Goal: Information Seeking & Learning: Learn about a topic

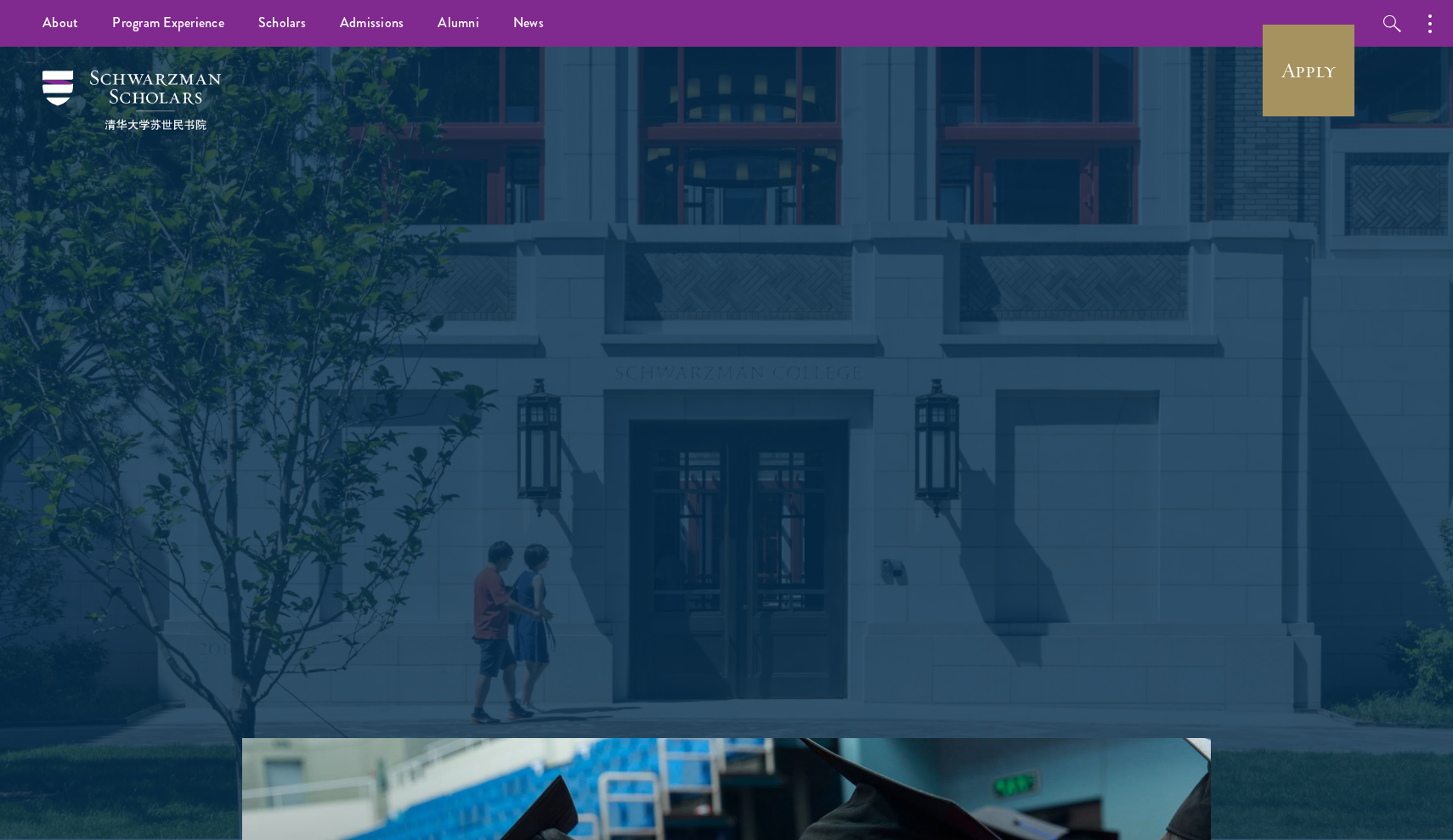
click at [1317, 75] on link "Apply" at bounding box center [1308, 70] width 95 height 95
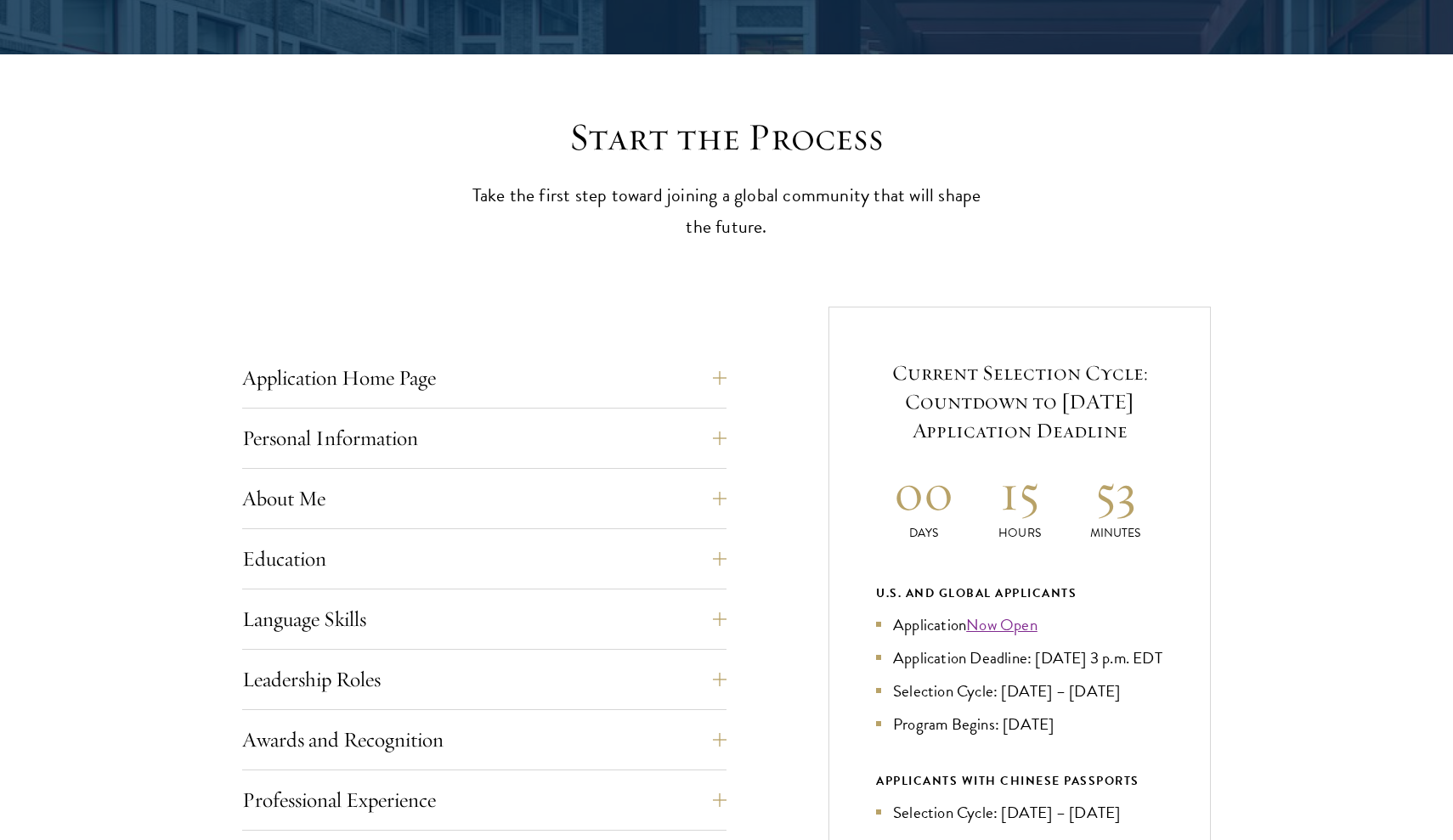
scroll to position [396, 0]
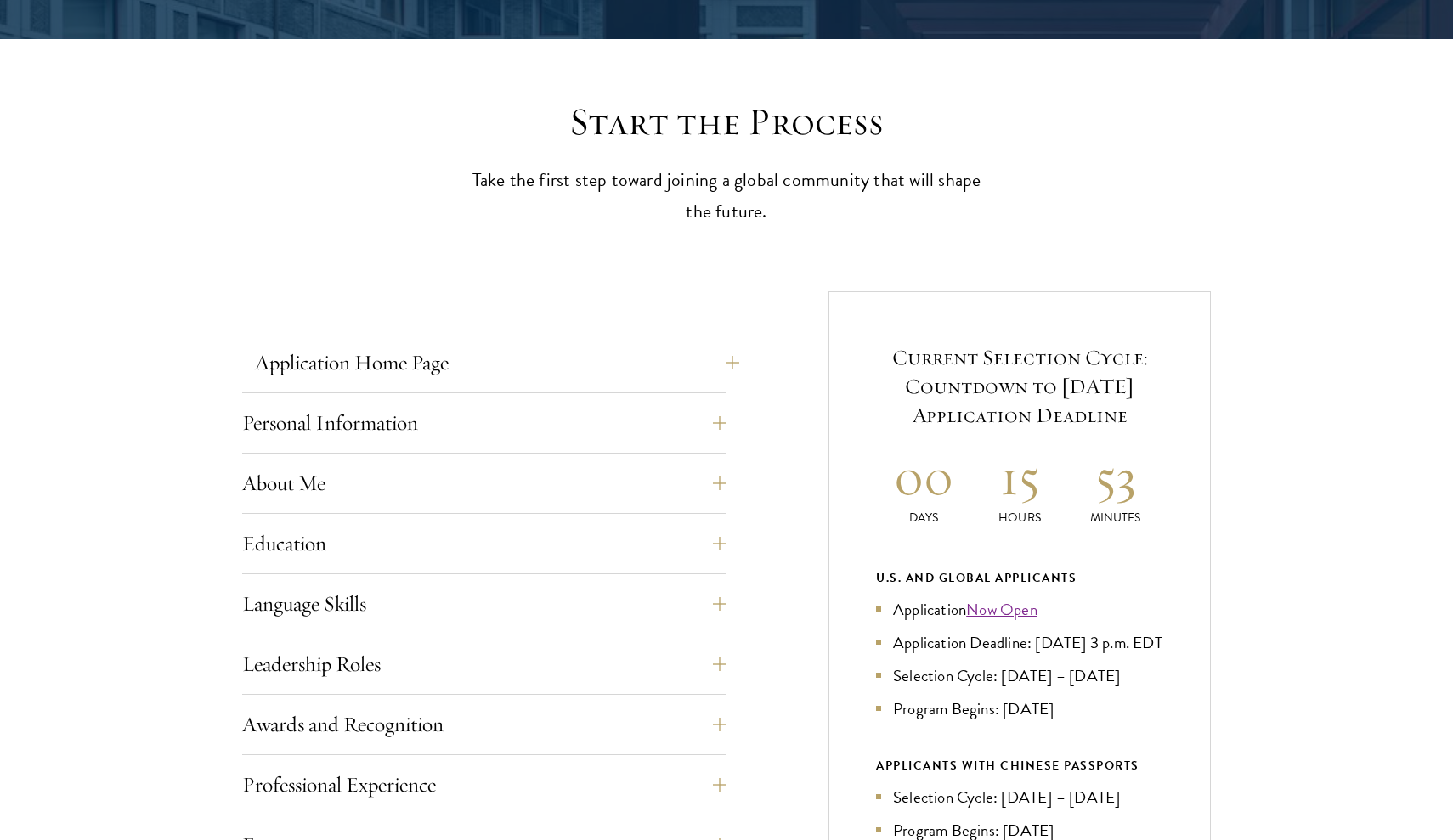
click at [442, 356] on button "Application Home Page" at bounding box center [497, 363] width 485 height 41
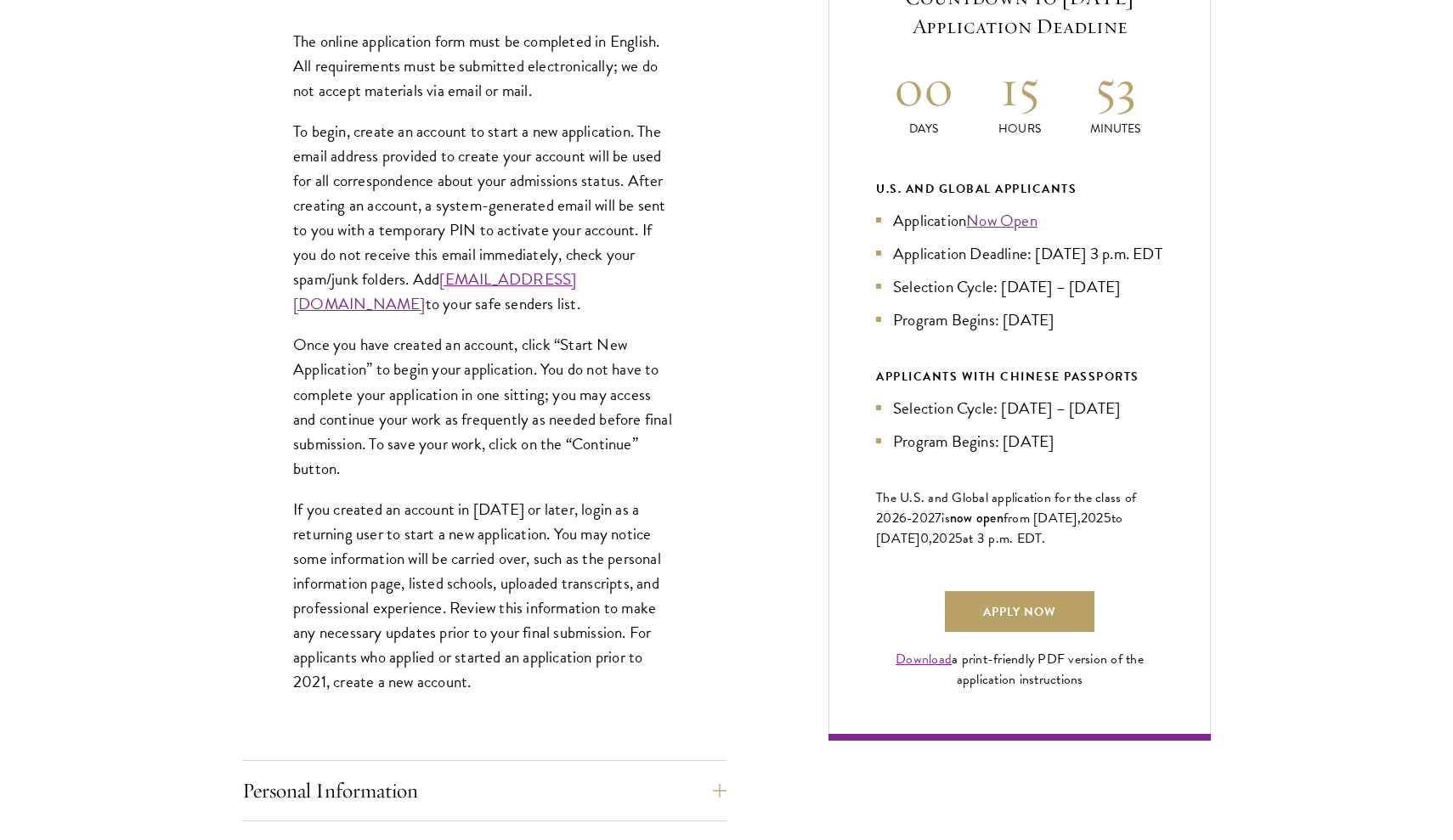
scroll to position [796, 0]
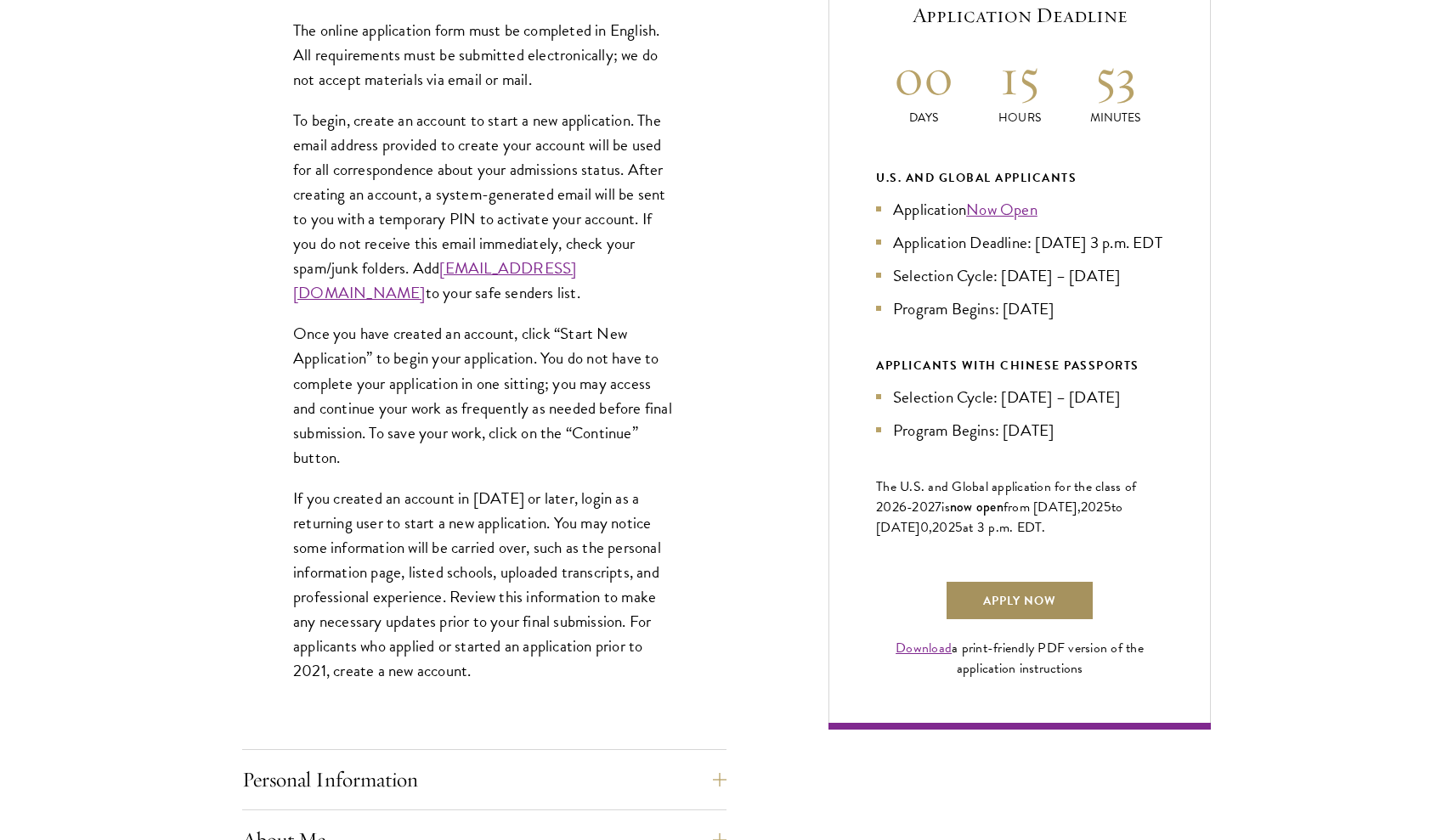
click at [1027, 618] on link "Apply Now" at bounding box center [1019, 601] width 150 height 41
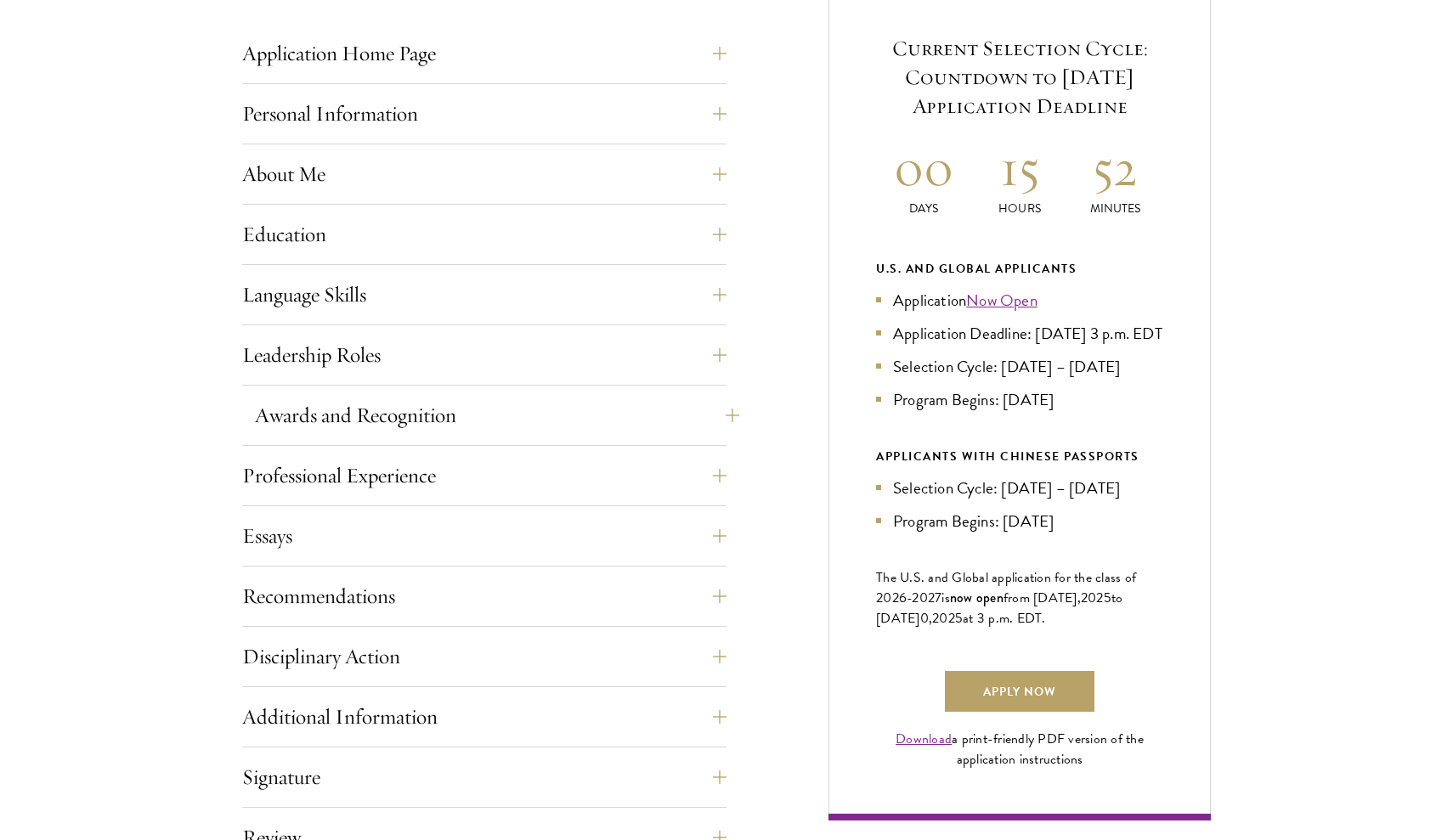
scroll to position [859, 0]
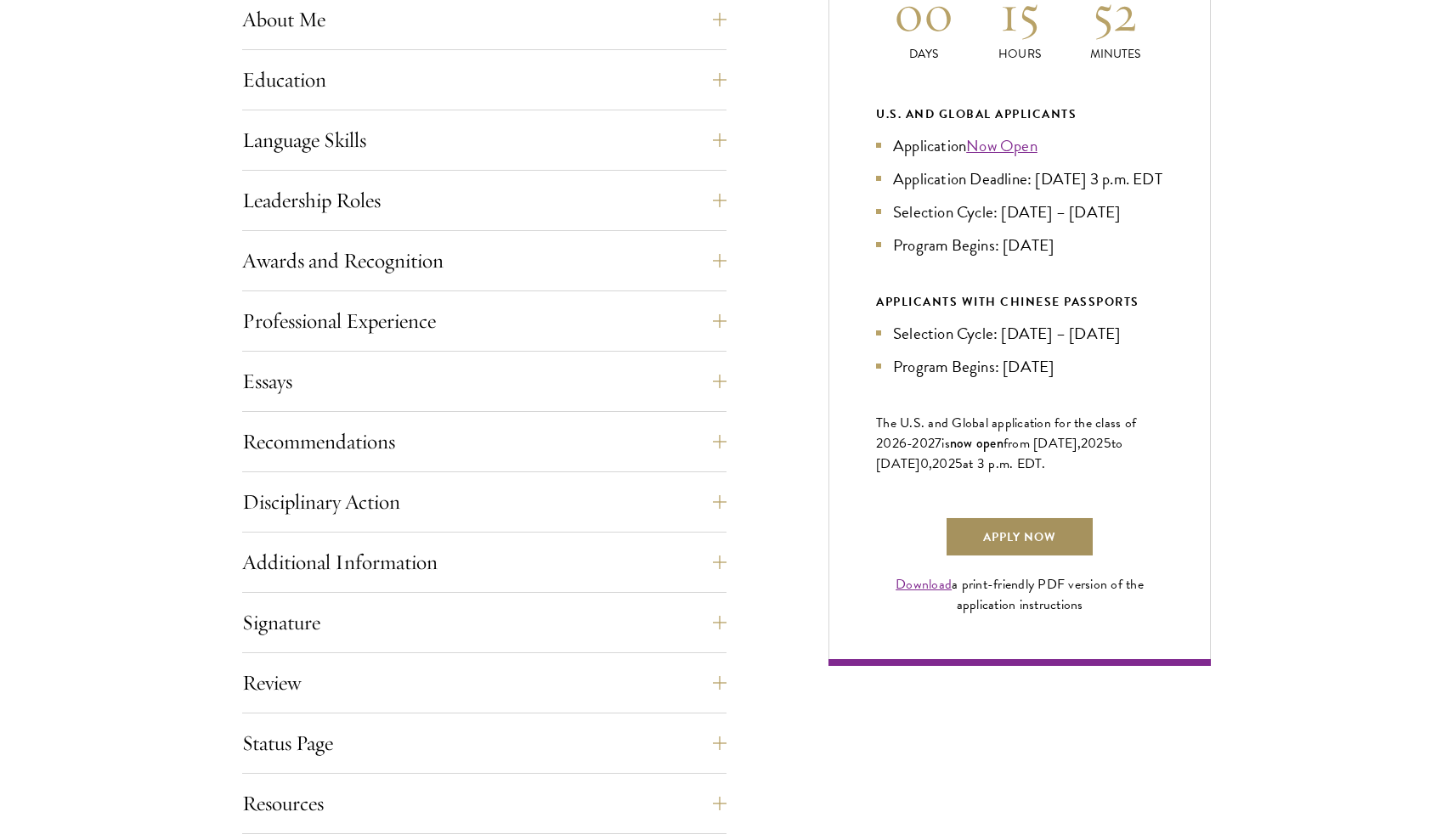
click at [1013, 558] on link "Apply Now" at bounding box center [1019, 536] width 150 height 41
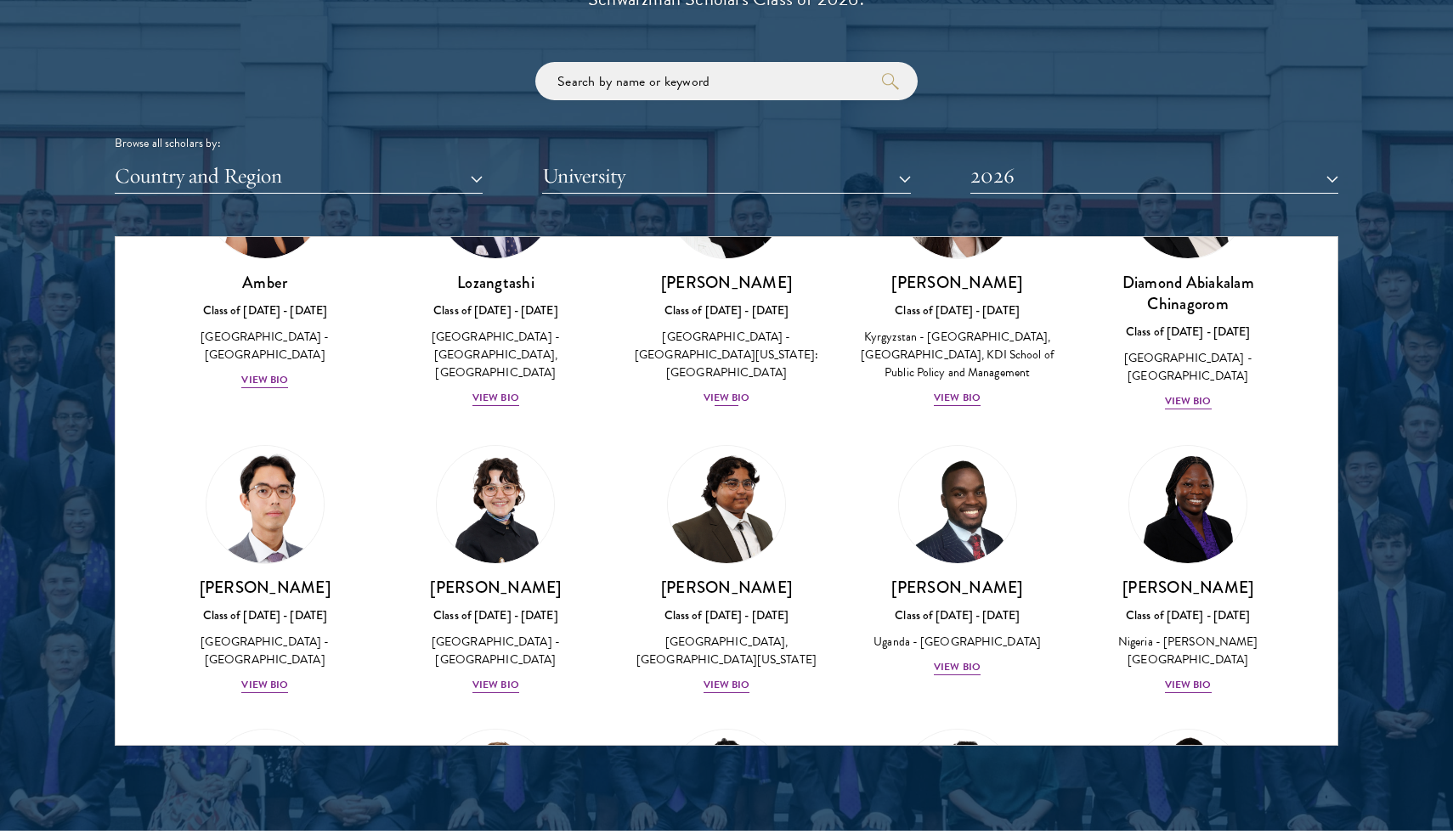
scroll to position [268, 0]
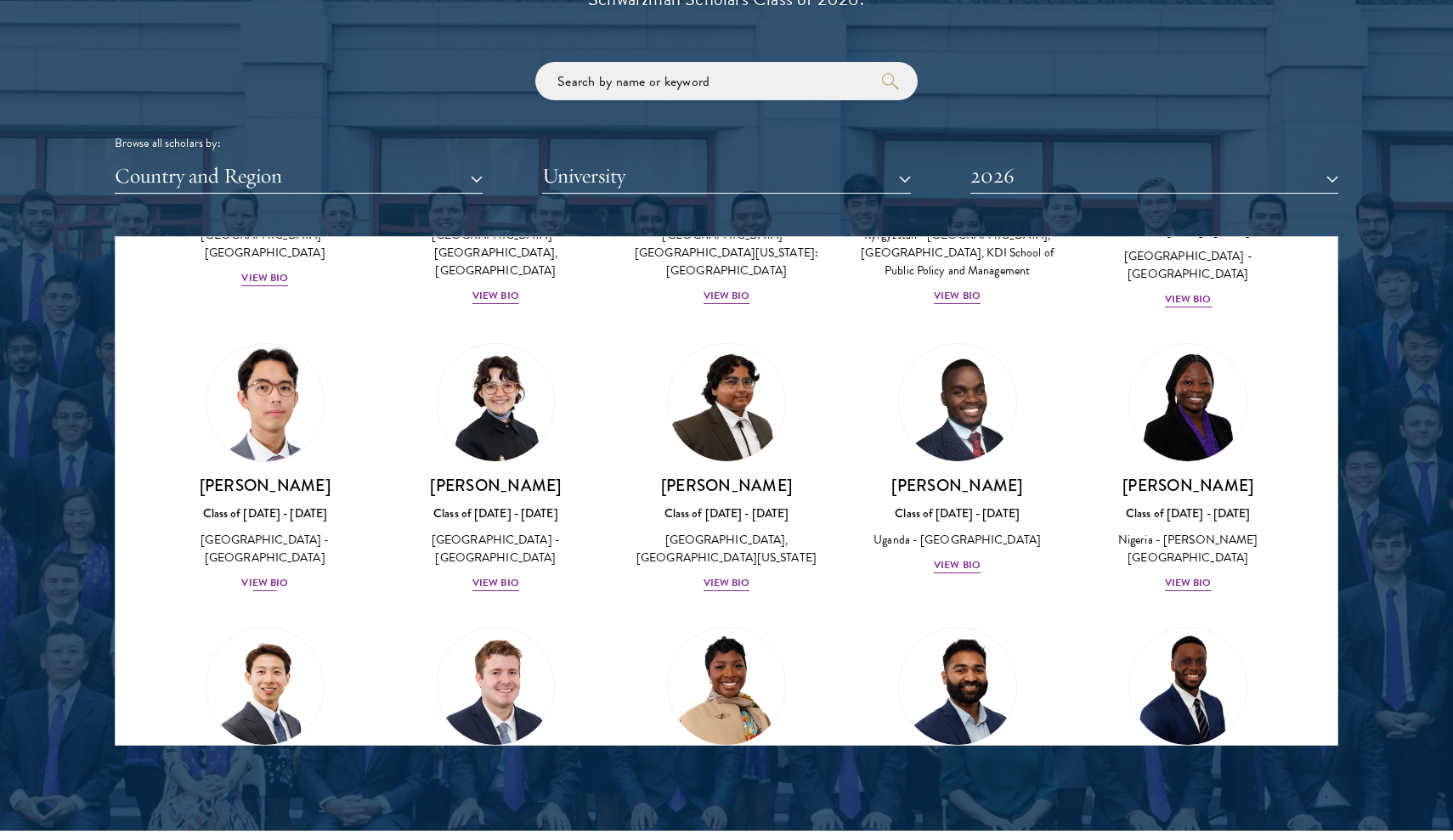
click at [261, 582] on div "[PERSON_NAME] Class of [DATE] - [DATE] [GEOGRAPHIC_DATA] - [GEOGRAPHIC_DATA] [G…" at bounding box center [264, 534] width 197 height 118
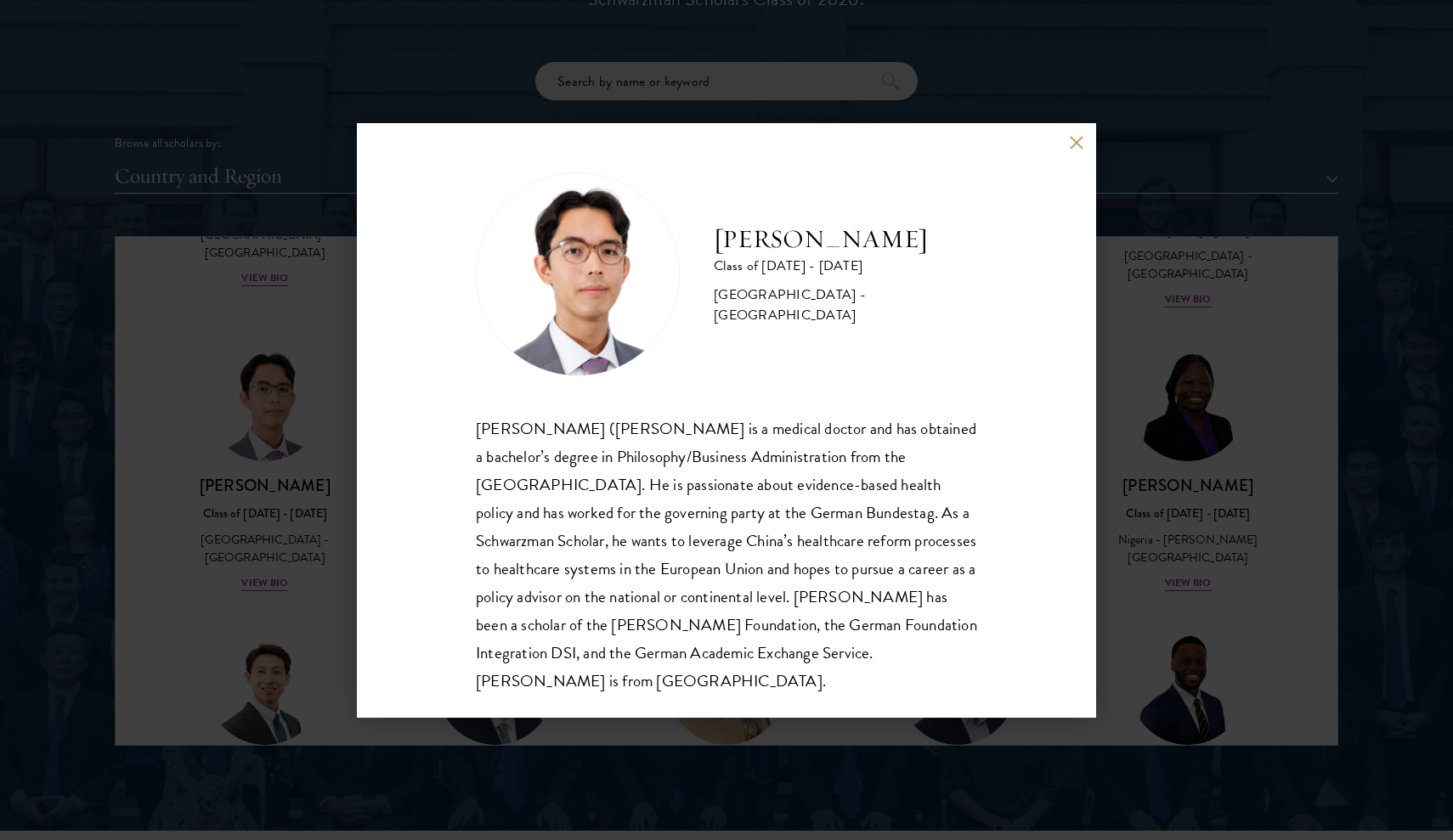
scroll to position [2106, 0]
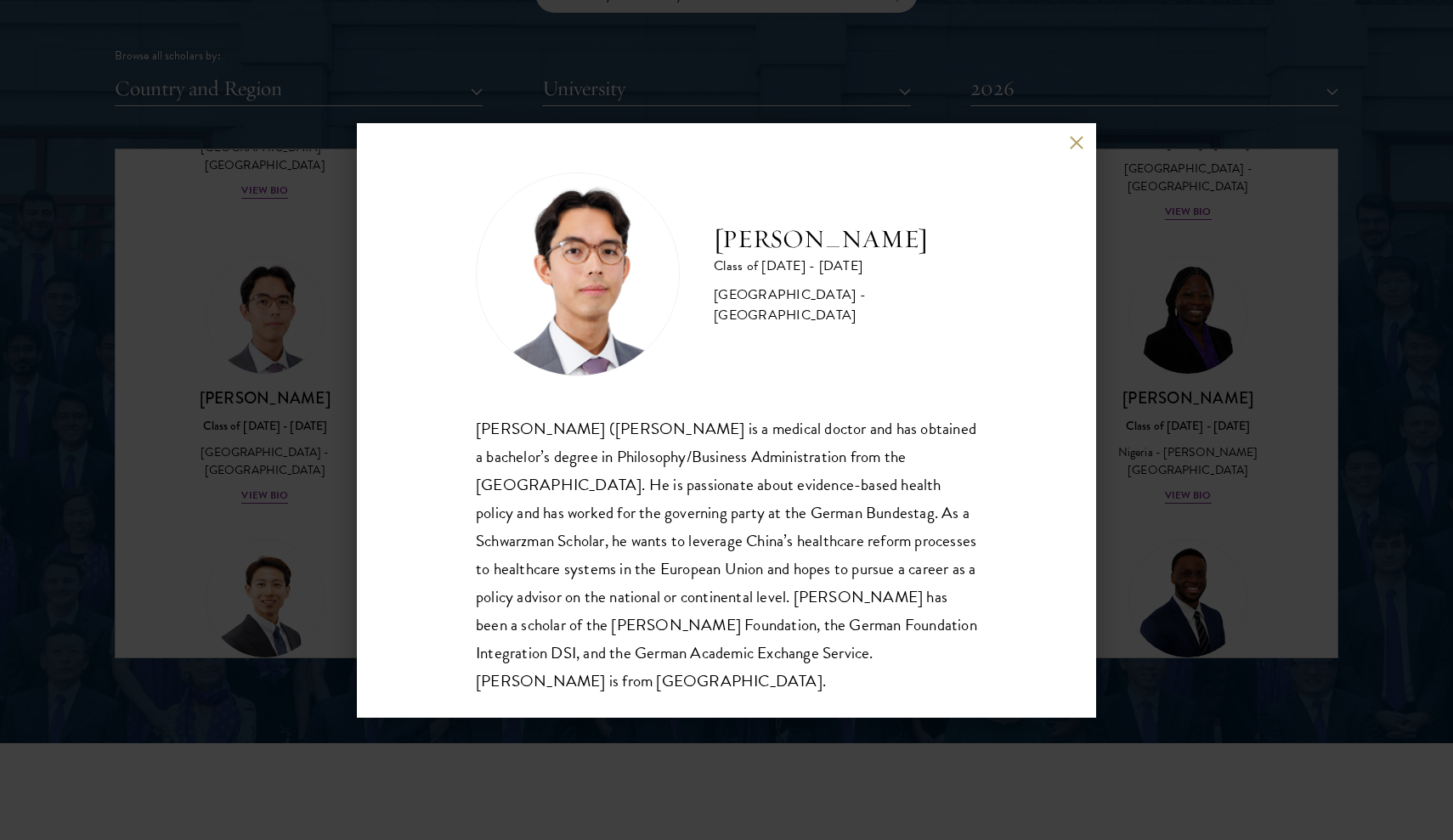
click at [1060, 148] on div "[PERSON_NAME] Class of [DATE] - [DATE] [GEOGRAPHIC_DATA] - [GEOGRAPHIC_DATA] [P…" at bounding box center [726, 420] width 739 height 594
click at [1072, 144] on button at bounding box center [1076, 143] width 15 height 15
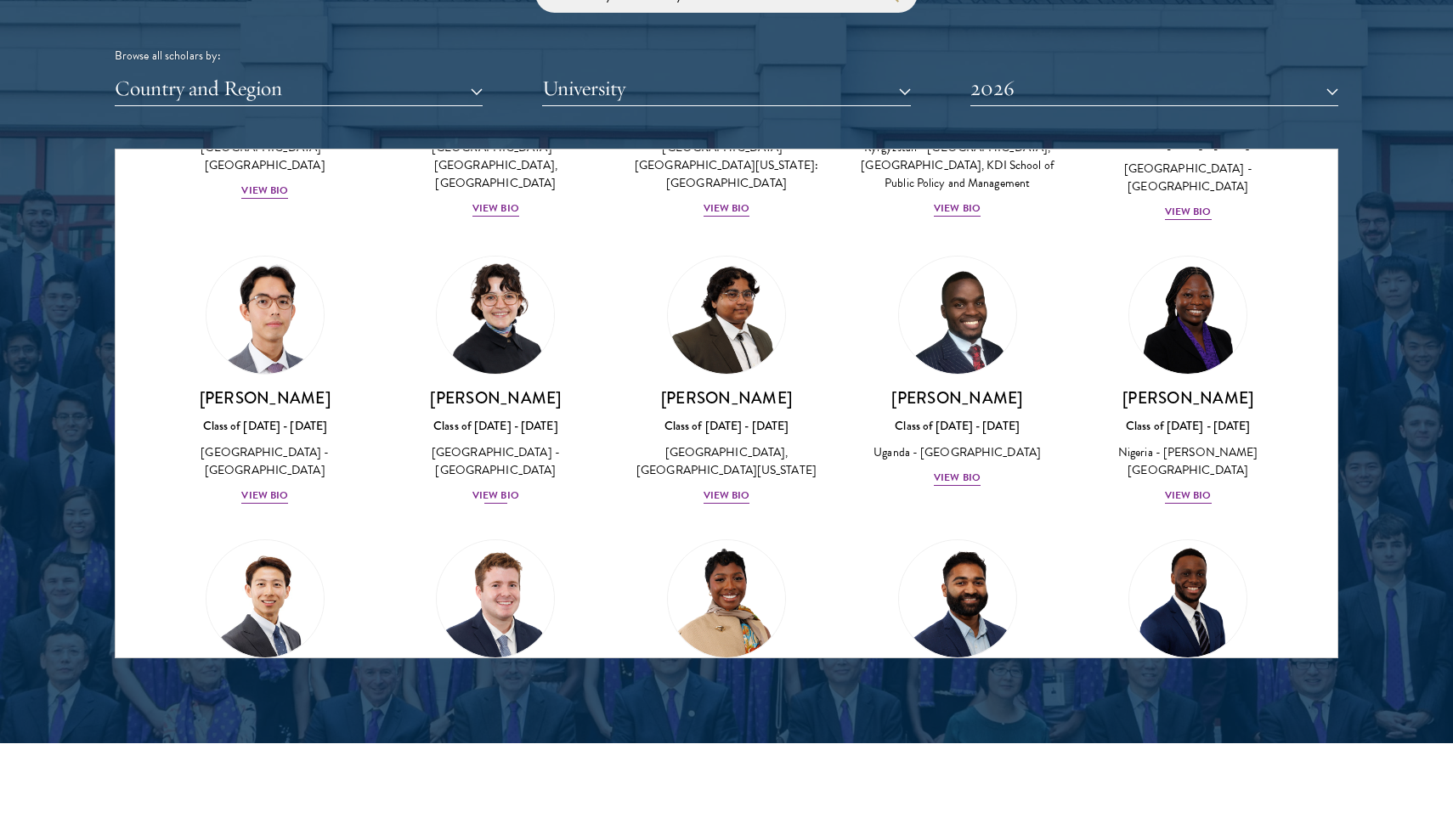
click at [500, 504] on div "View Bio" at bounding box center [496, 495] width 47 height 16
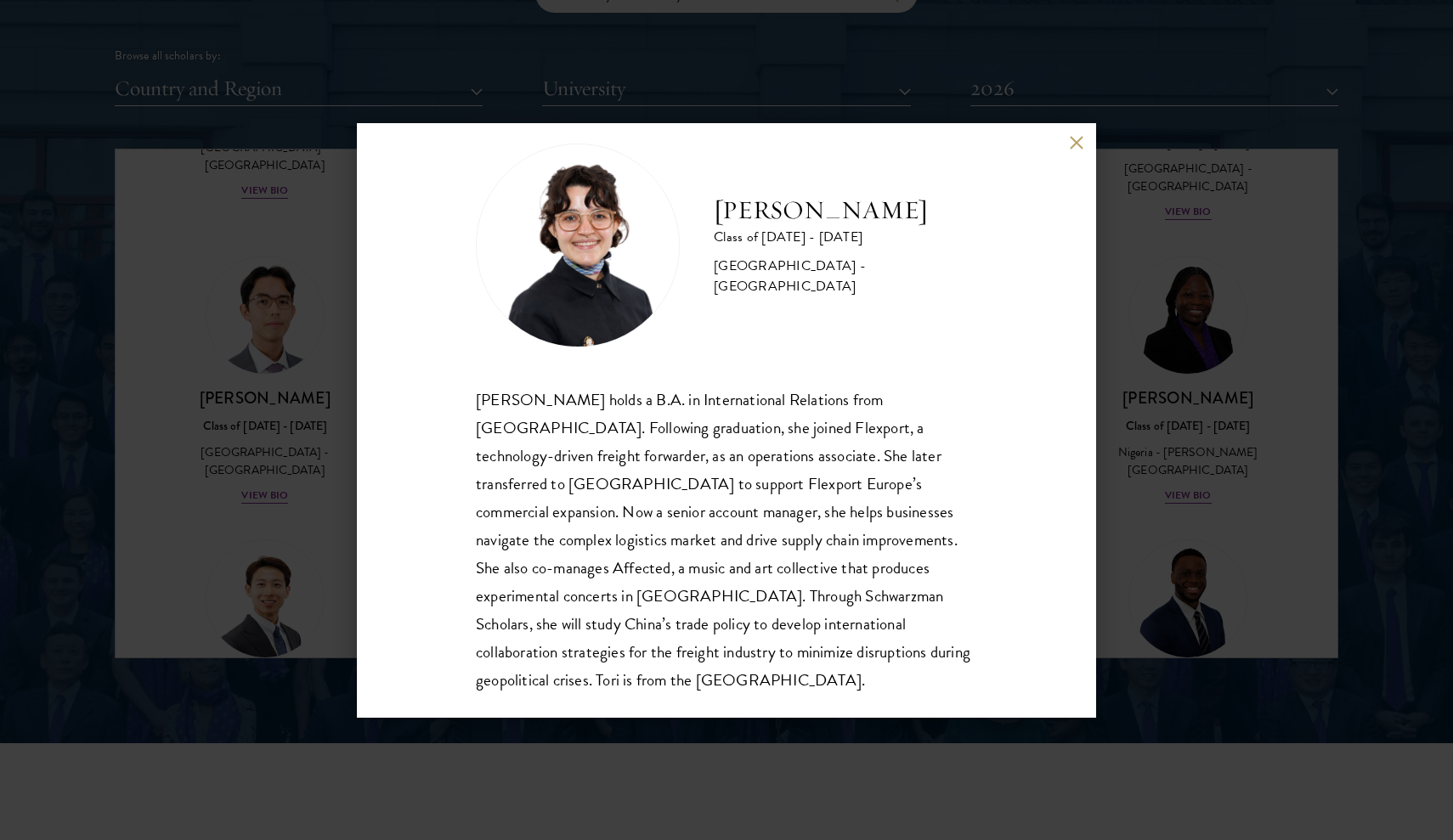
scroll to position [30, 0]
click at [1081, 148] on button at bounding box center [1076, 143] width 15 height 15
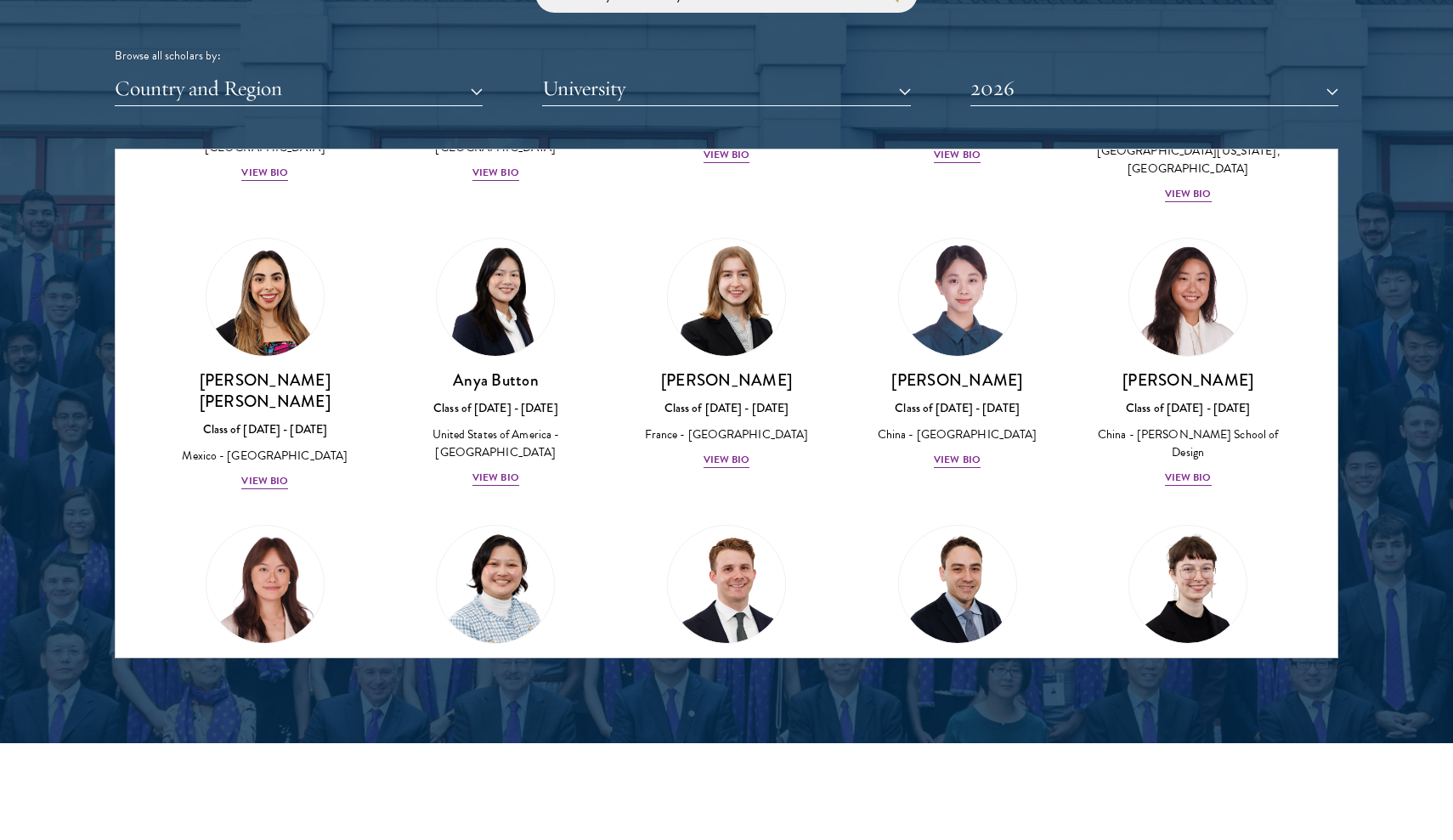
scroll to position [1281, 0]
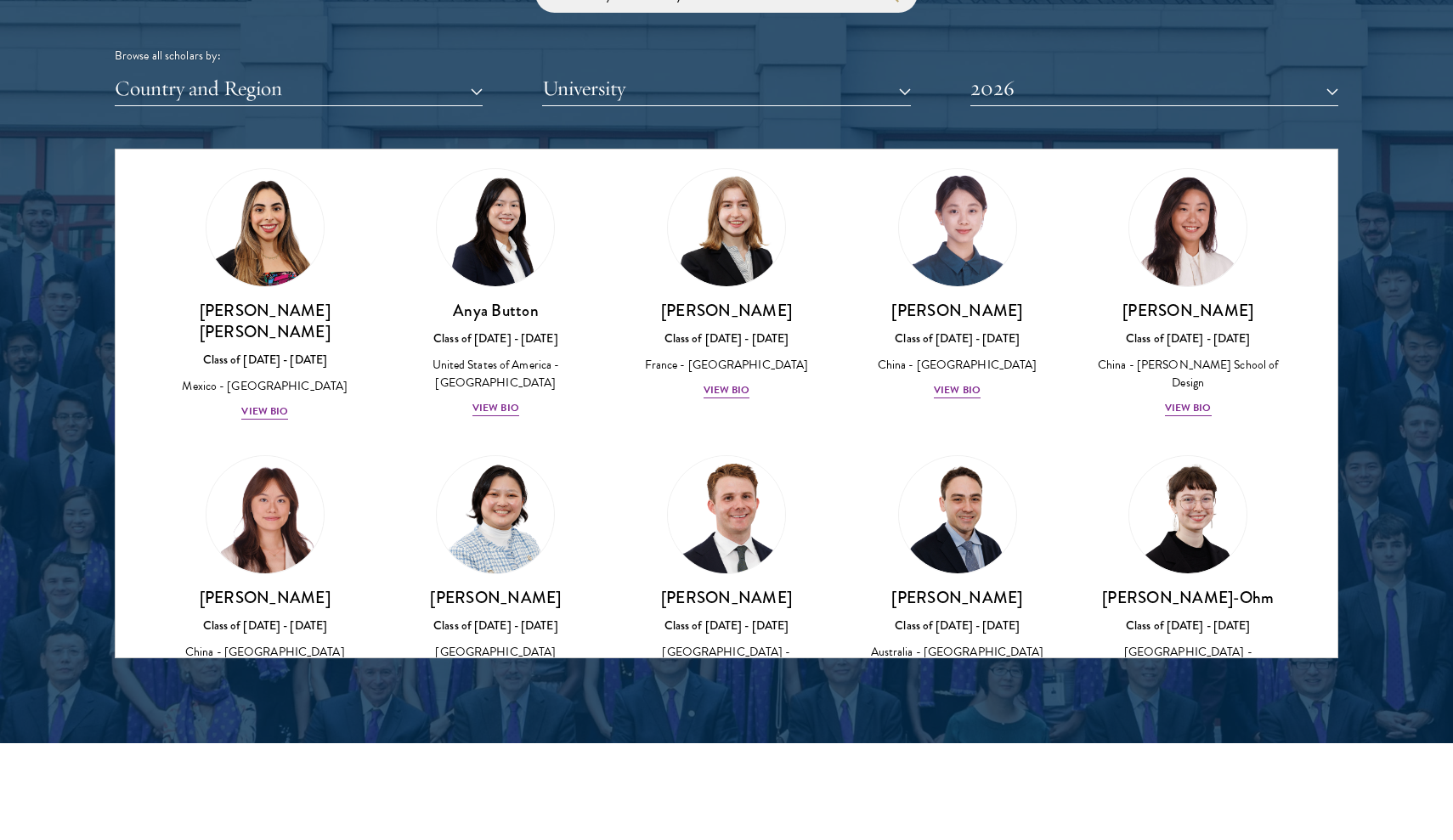
click at [724, 458] on img at bounding box center [726, 515] width 129 height 129
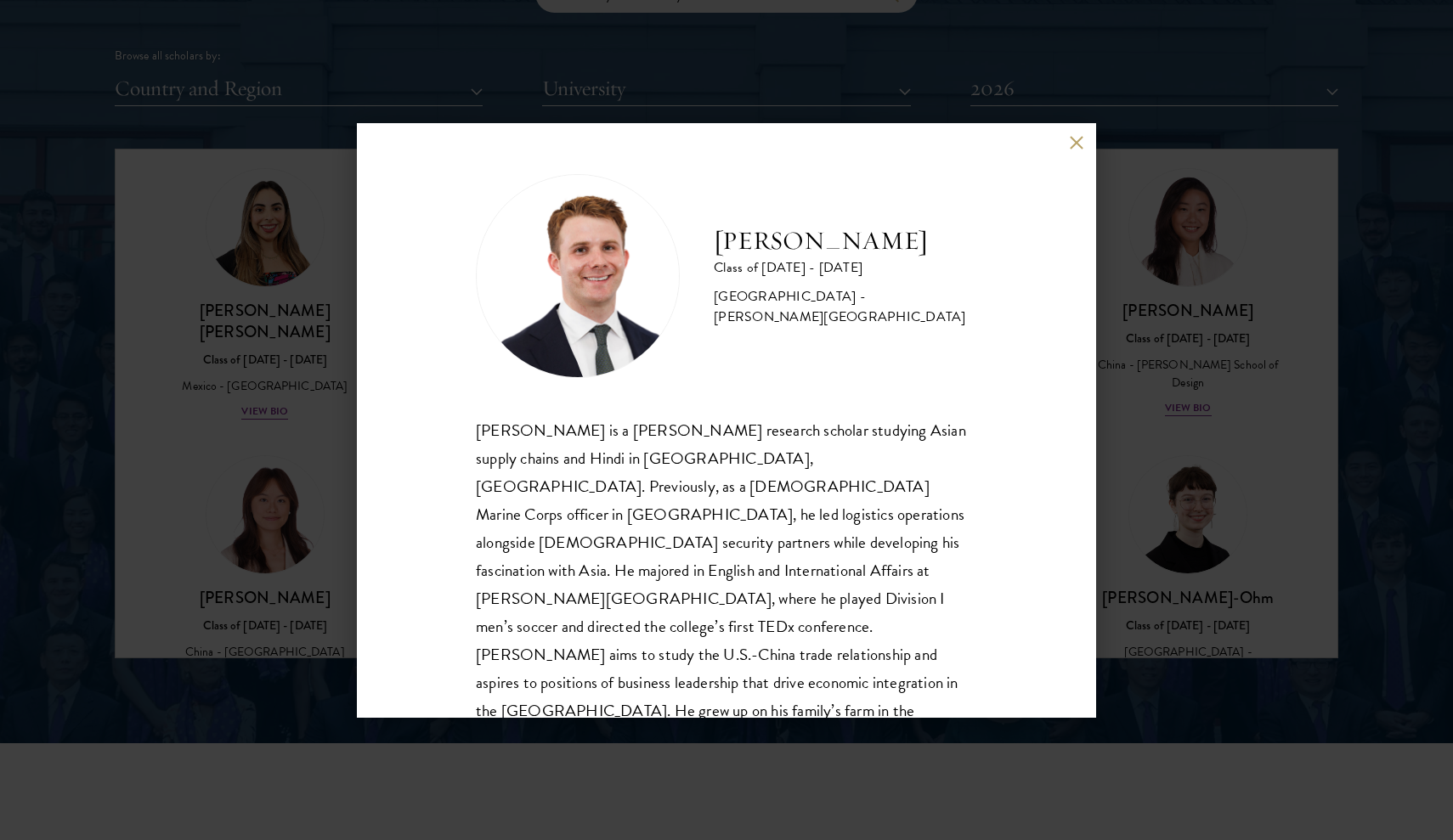
click at [1073, 146] on button at bounding box center [1076, 143] width 15 height 15
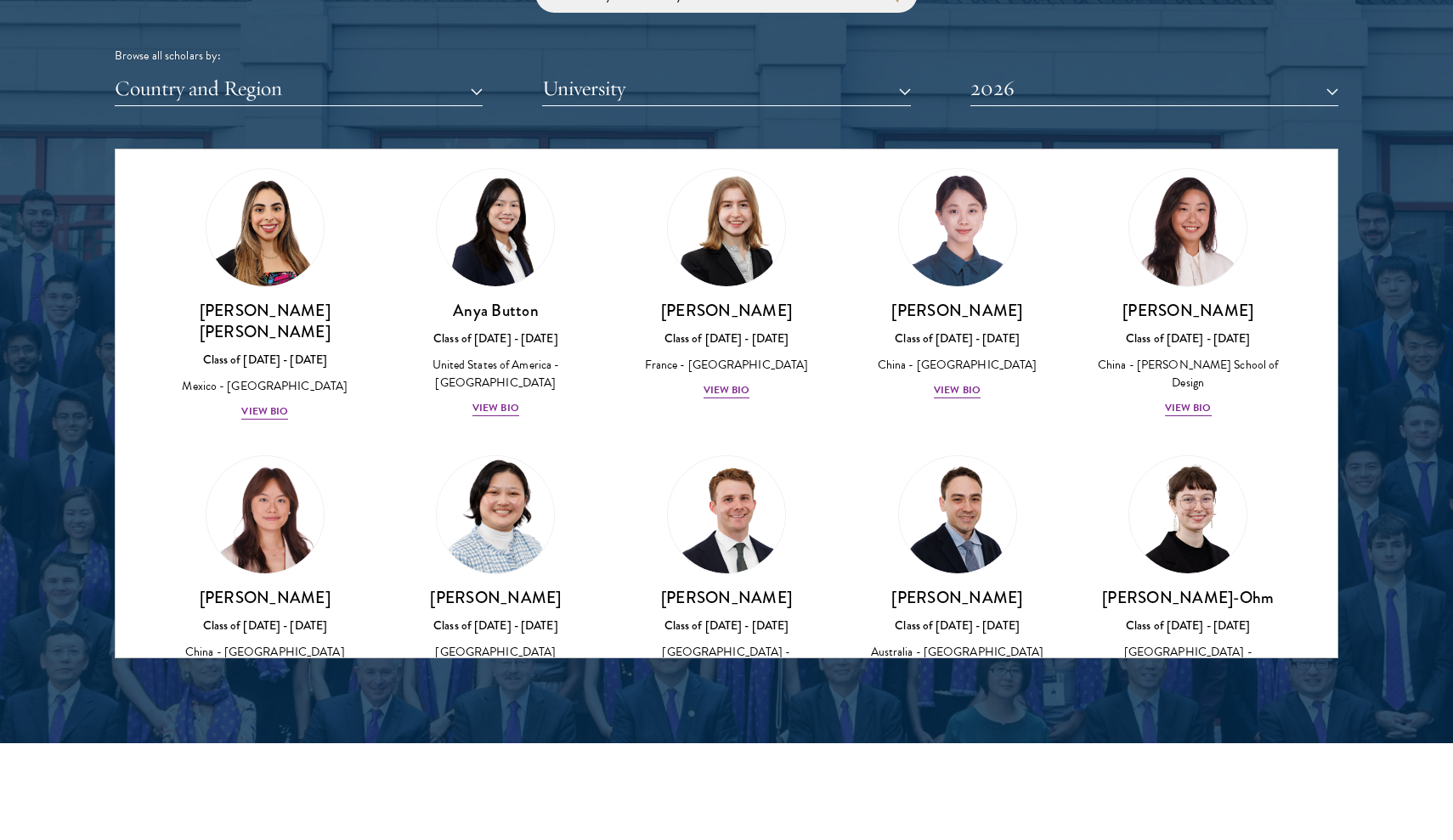
click at [492, 490] on img at bounding box center [496, 515] width 129 height 129
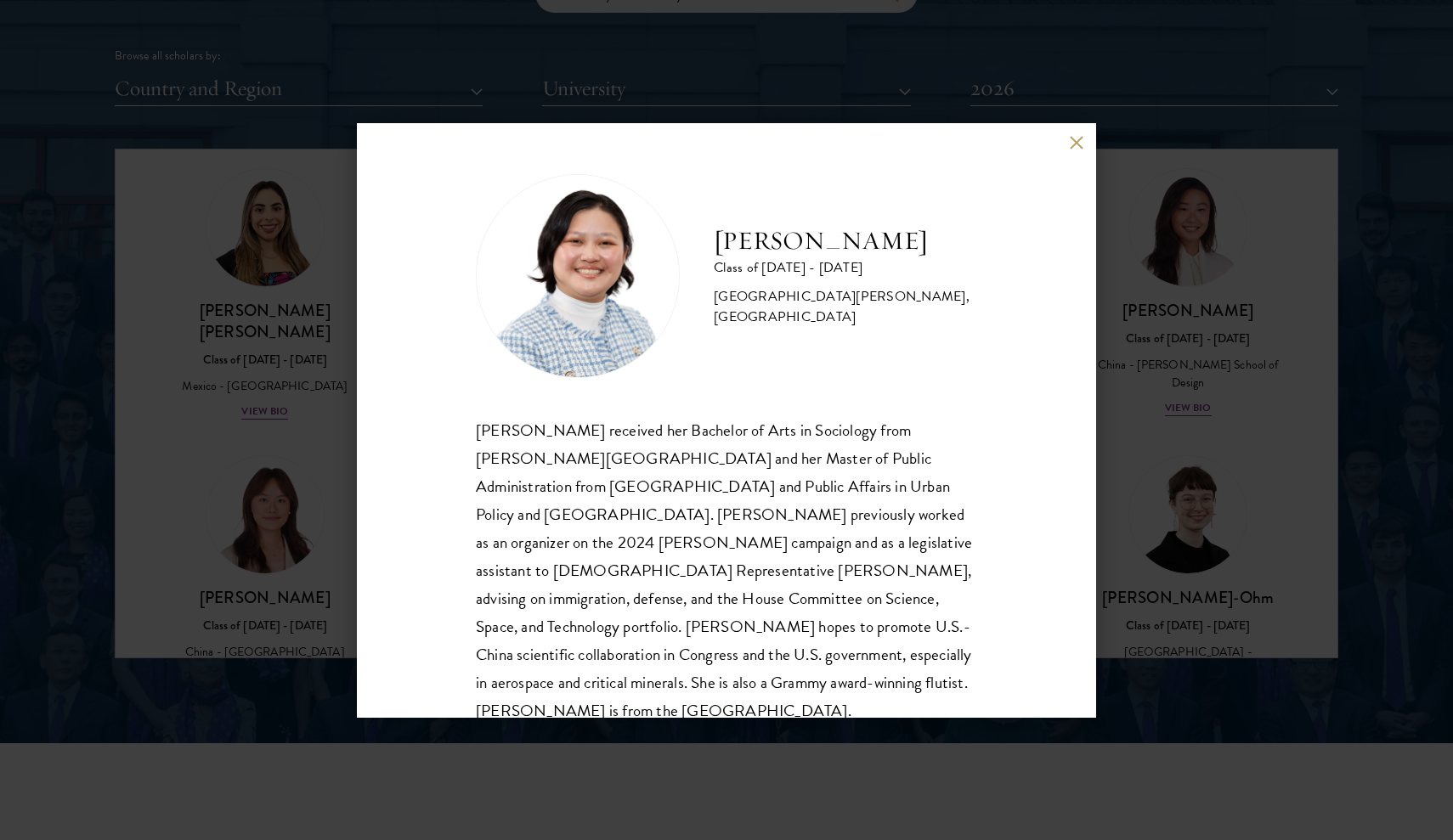
click at [577, 4] on div "[PERSON_NAME] Class of [DATE] - [DATE] [GEOGRAPHIC_DATA] - [PERSON_NAME][GEOGRA…" at bounding box center [726, 420] width 1453 height 840
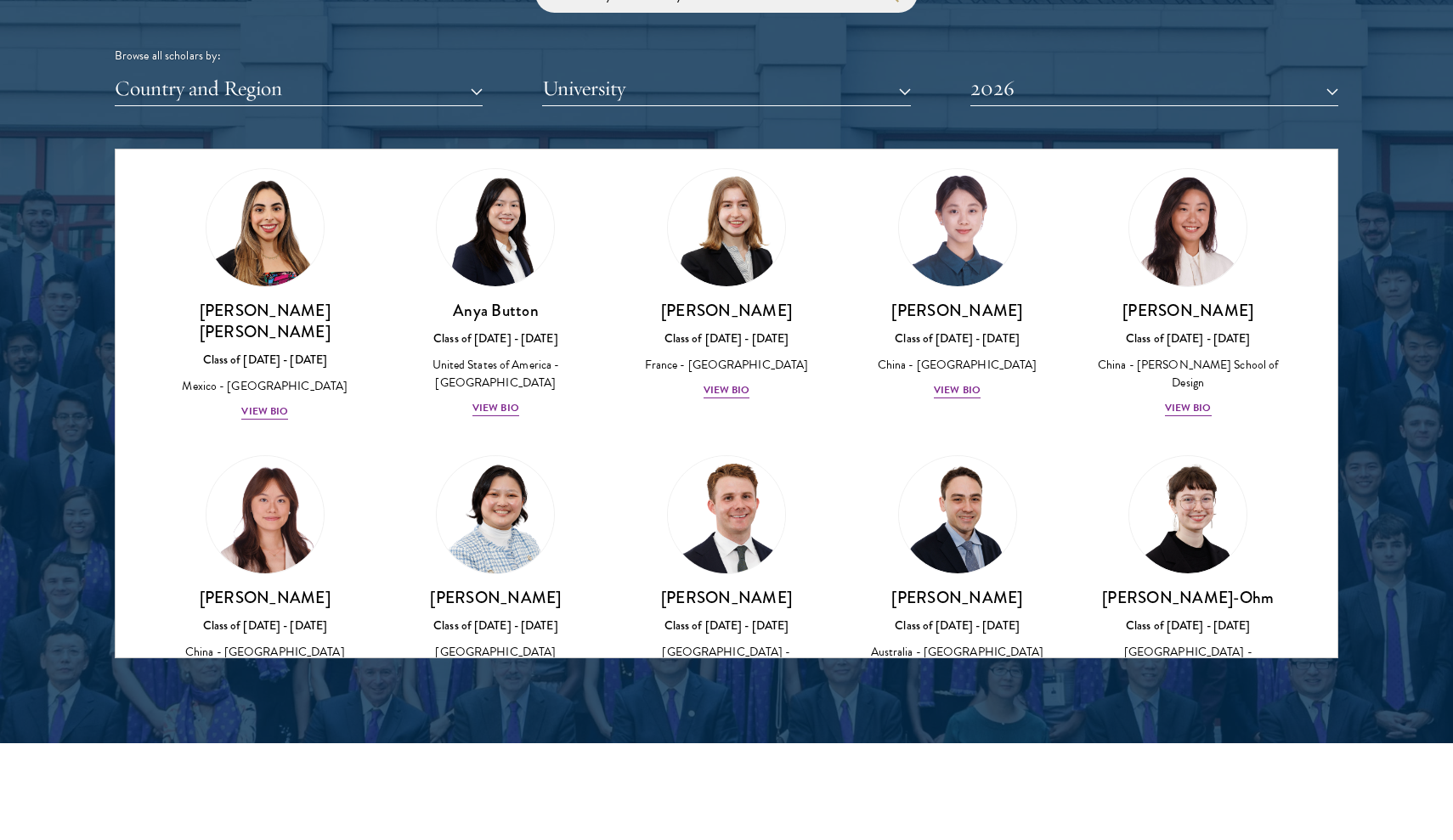
click at [730, 486] on img at bounding box center [726, 515] width 129 height 129
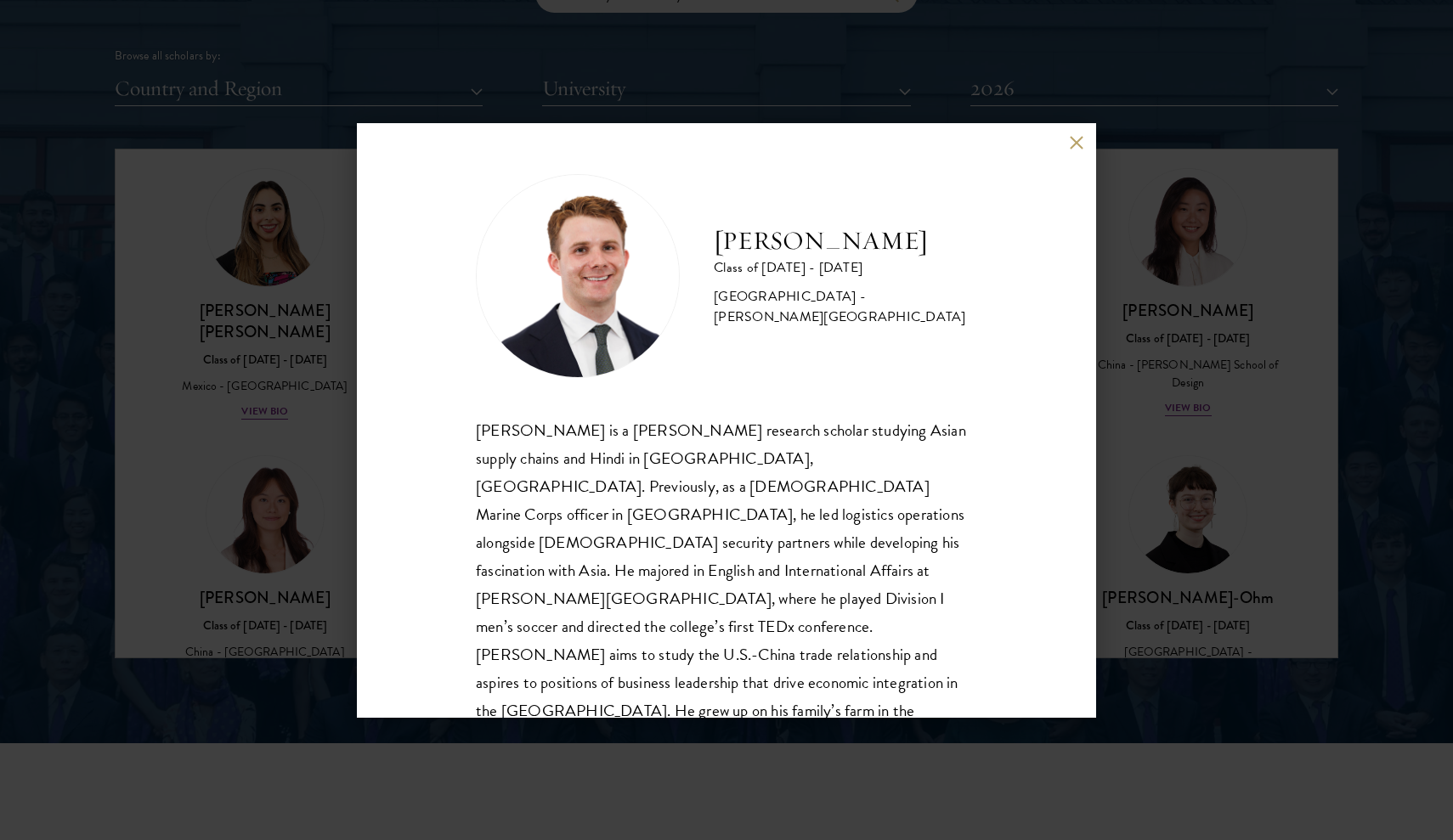
click at [1070, 147] on button at bounding box center [1076, 143] width 15 height 15
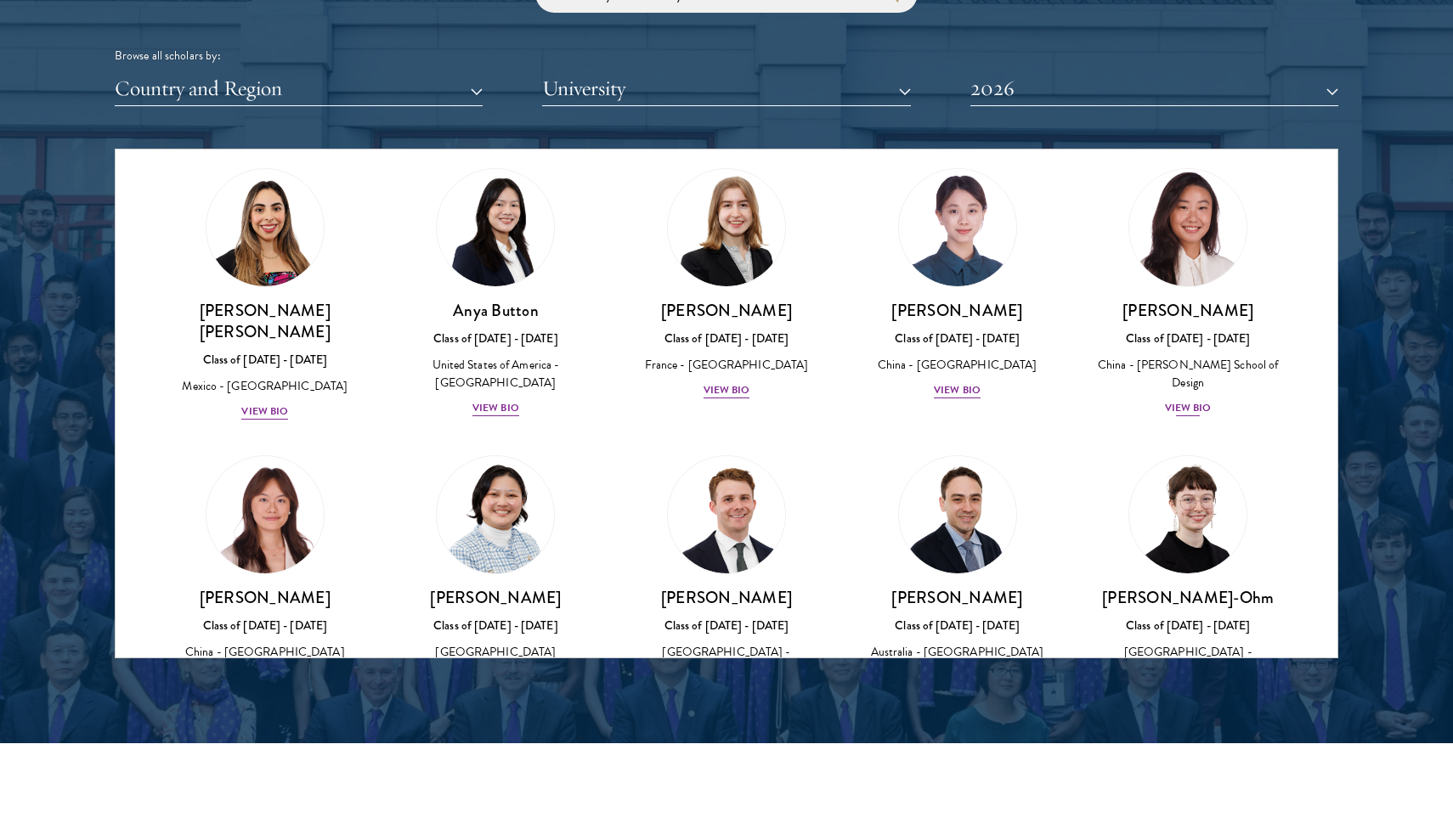
click at [1197, 400] on div "View Bio" at bounding box center [1188, 407] width 47 height 16
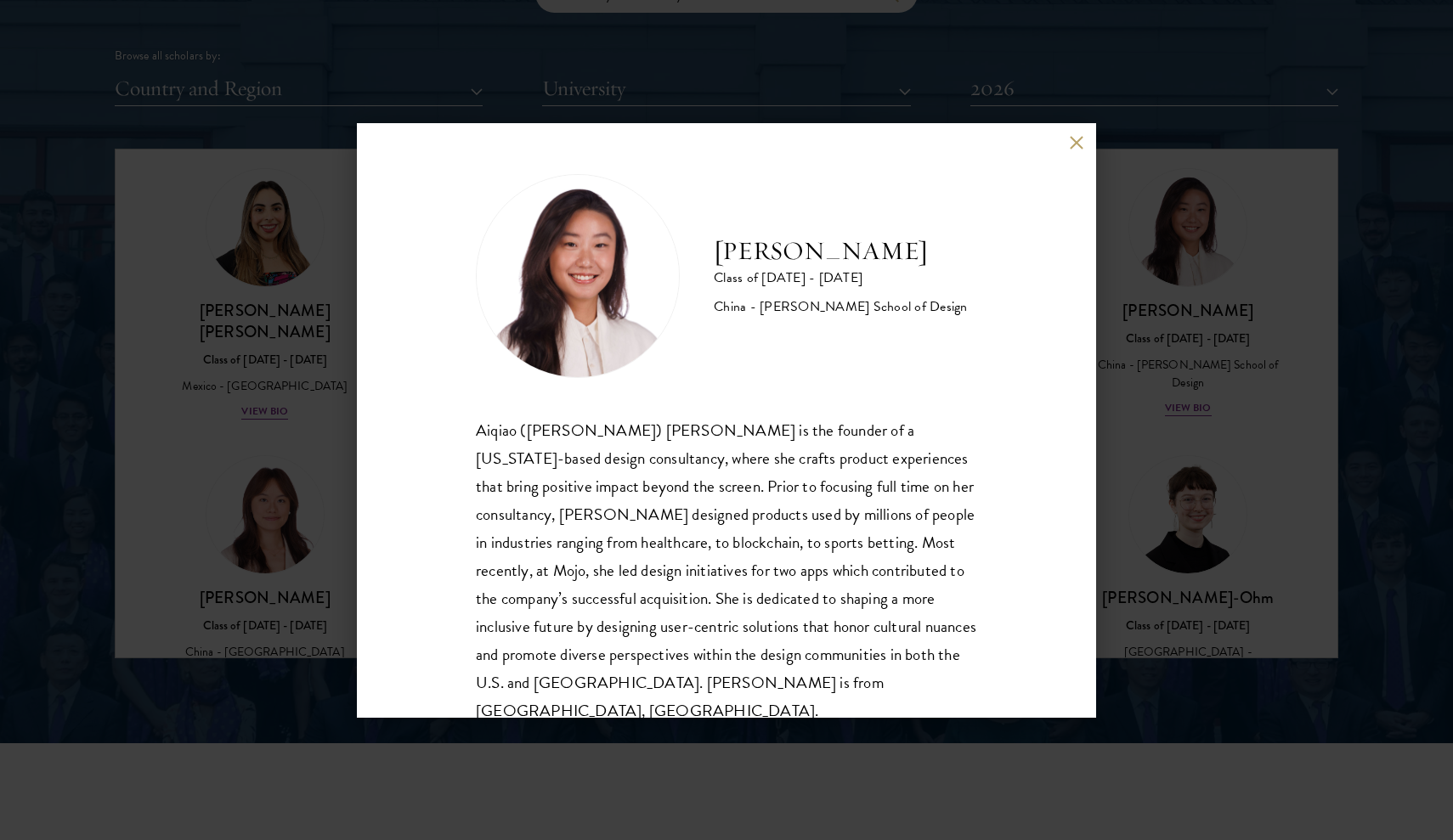
click at [1078, 154] on div "[PERSON_NAME] Class of [DATE] - [DATE] China - [PERSON_NAME] School of Design […" at bounding box center [726, 420] width 739 height 594
click at [1070, 149] on button at bounding box center [1076, 143] width 15 height 15
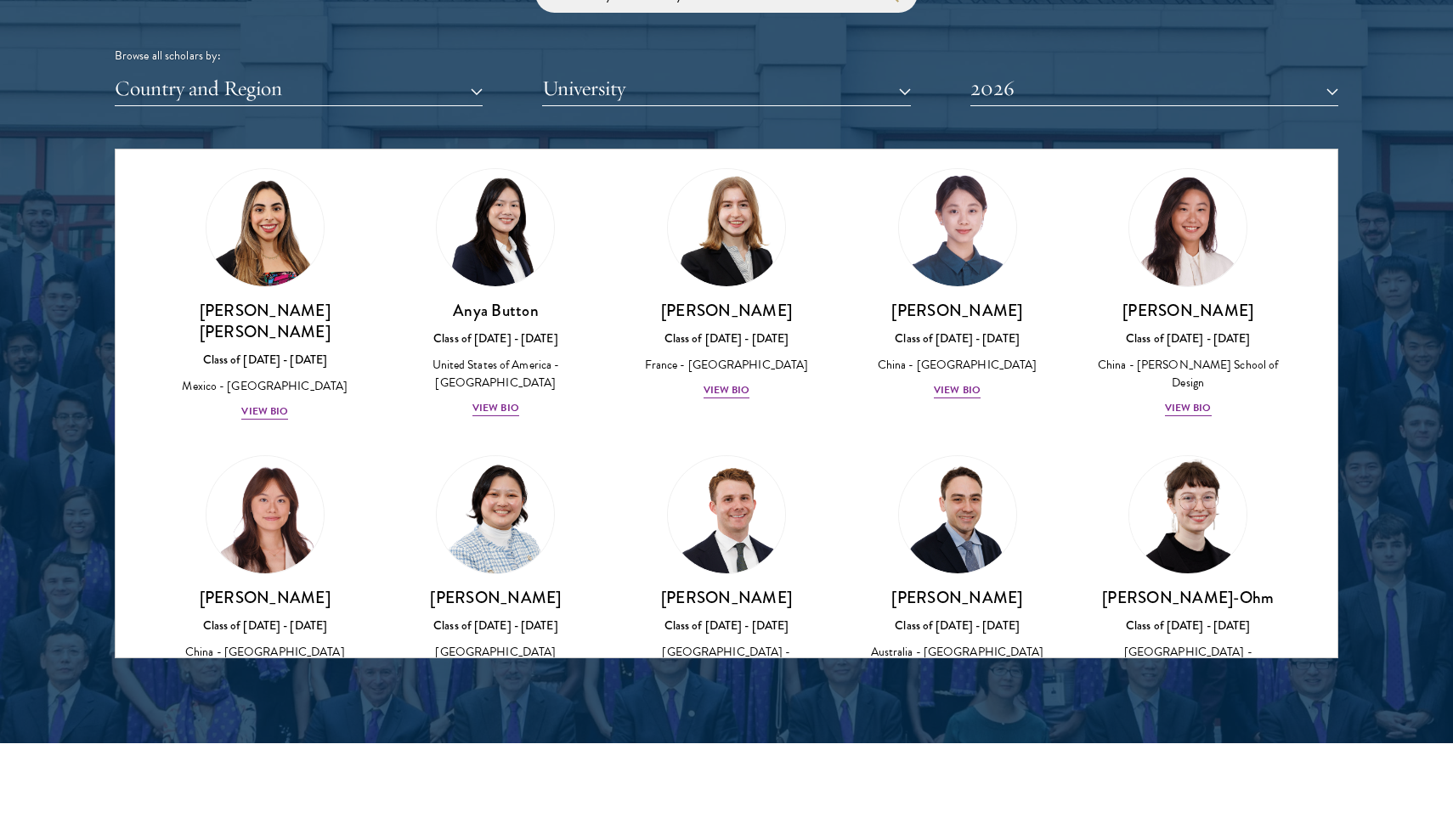
click at [1198, 633] on div "[PERSON_NAME]-Ohm Class of [DATE] - [DATE] [GEOGRAPHIC_DATA] - [GEOGRAPHIC_DATA…" at bounding box center [1187, 654] width 197 height 136
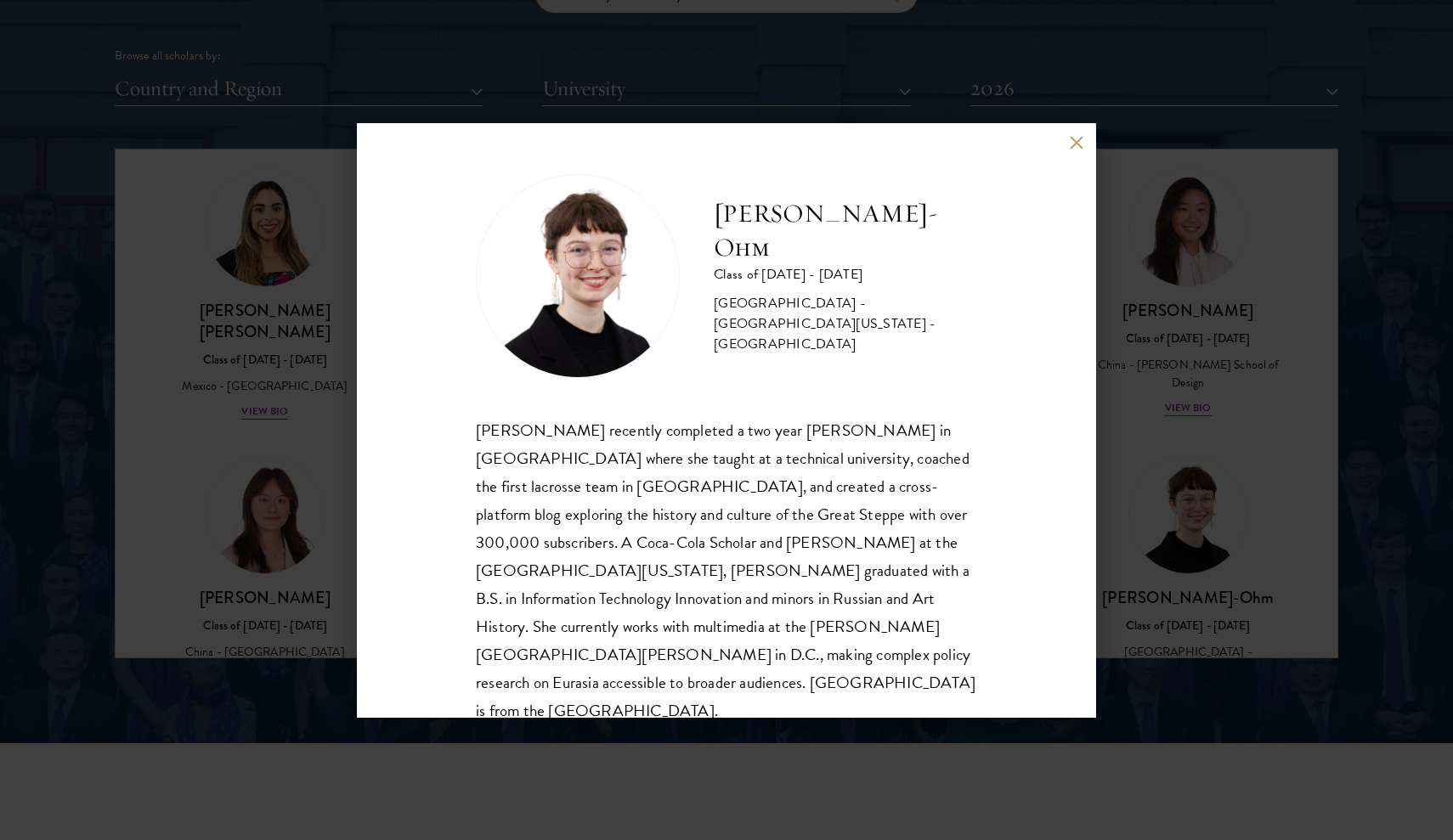
click at [1068, 148] on div "[PERSON_NAME]-Ohm Class of [DATE] - [DATE] [GEOGRAPHIC_DATA] - [GEOGRAPHIC_DATA…" at bounding box center [726, 420] width 739 height 594
click at [1069, 144] on button at bounding box center [1076, 143] width 15 height 15
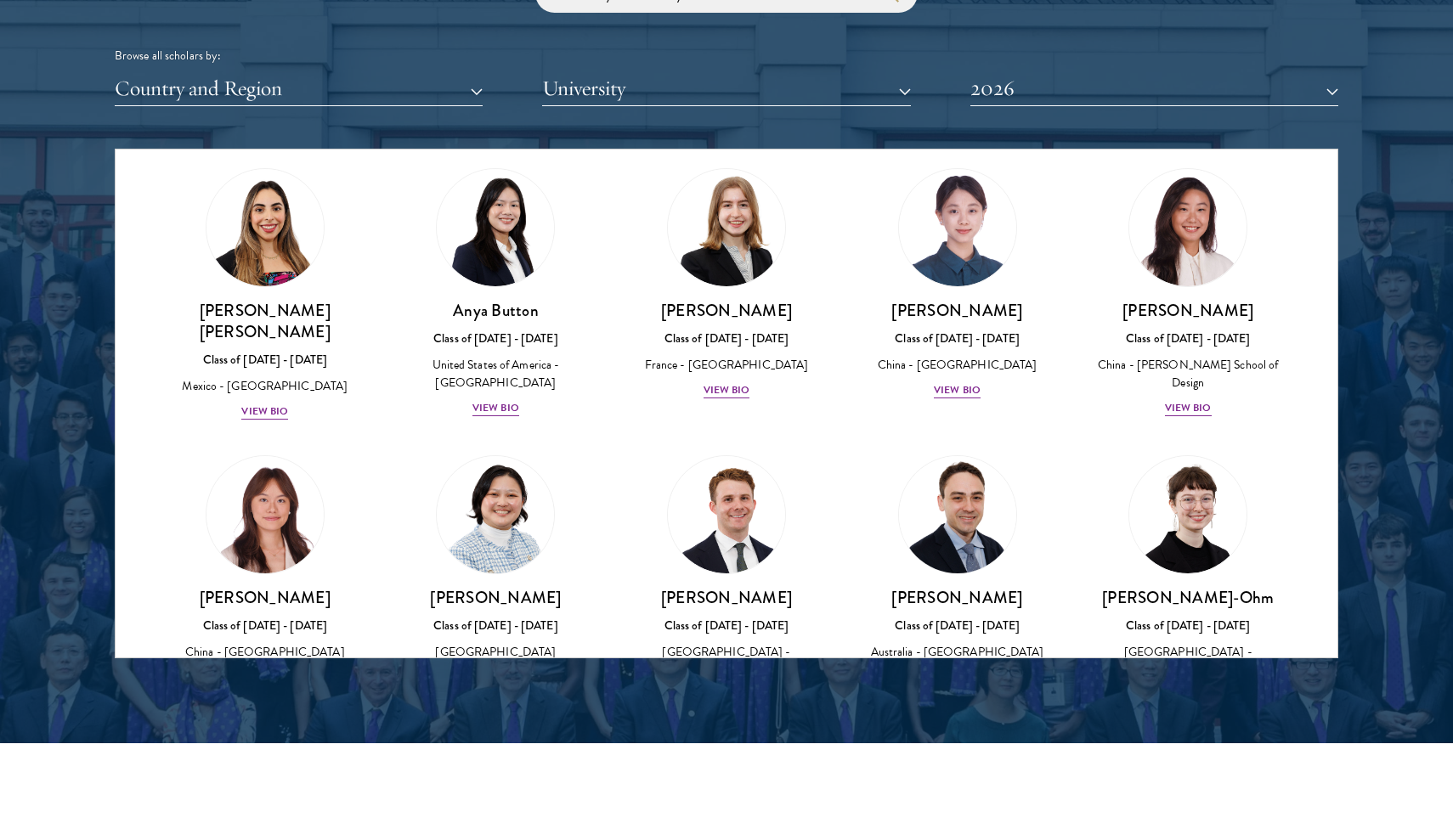
click at [943, 643] on div "Australia - [GEOGRAPHIC_DATA]" at bounding box center [956, 652] width 197 height 18
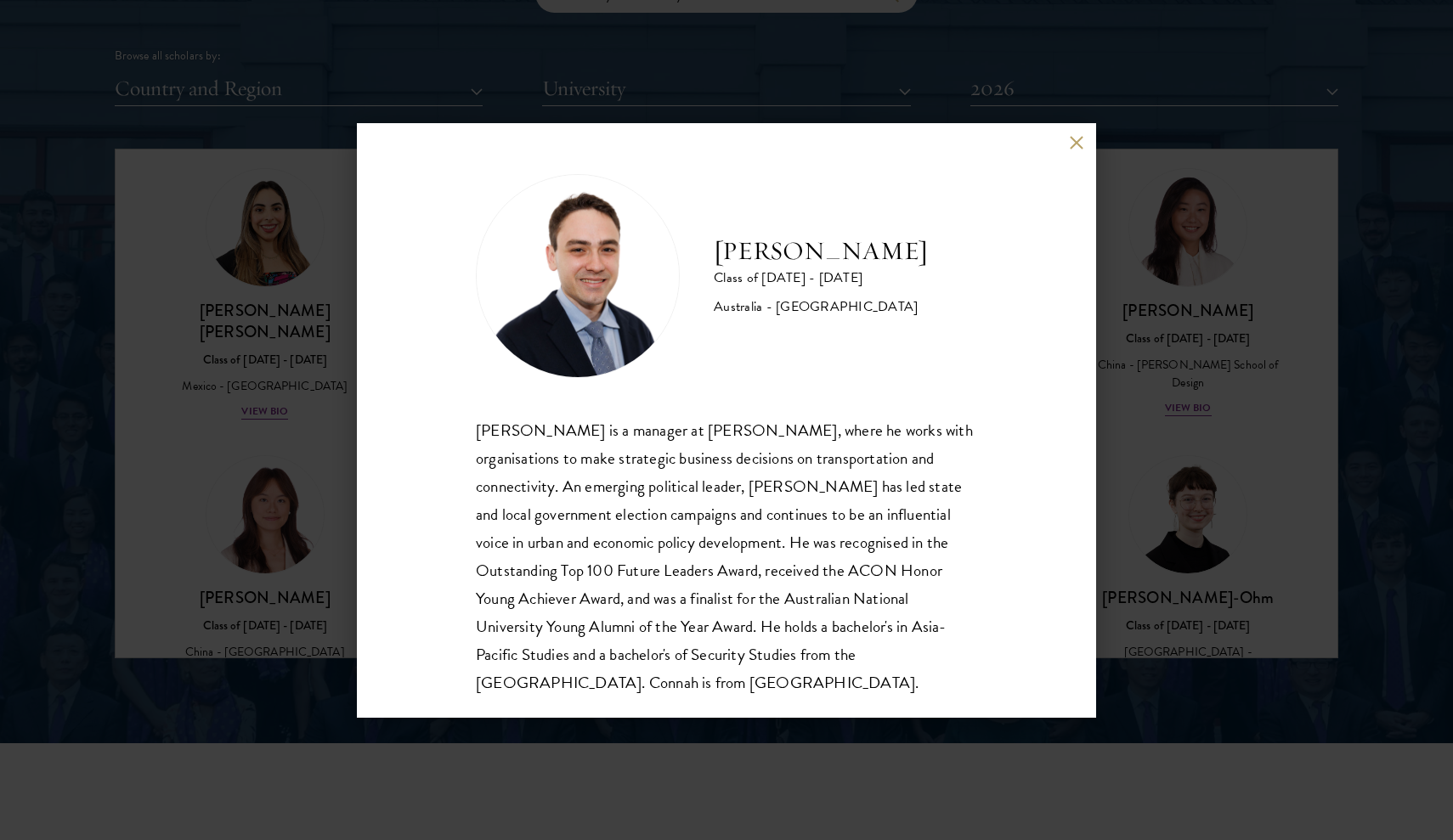
click at [1063, 138] on div "[PERSON_NAME] Class of [DATE] - [DATE] [GEOGRAPHIC_DATA] - [GEOGRAPHIC_DATA] [P…" at bounding box center [726, 420] width 739 height 594
